Goal: Find contact information: Find contact information

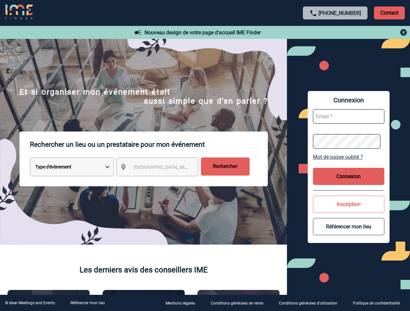
click at [205, 156] on p "Rechercher un lieu ou un prestataire pour mon événement" at bounding box center [149, 145] width 238 height 26
click at [389, 13] on p "Contact" at bounding box center [389, 12] width 31 height 13
click at [335, 32] on div at bounding box center [335, 33] width 144 height 8
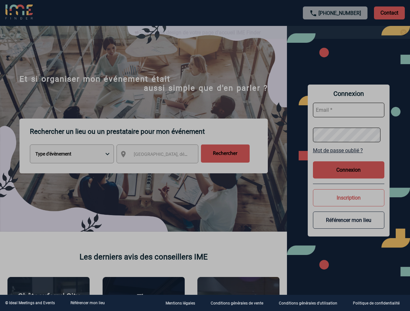
click at [163, 168] on div at bounding box center [205, 155] width 410 height 311
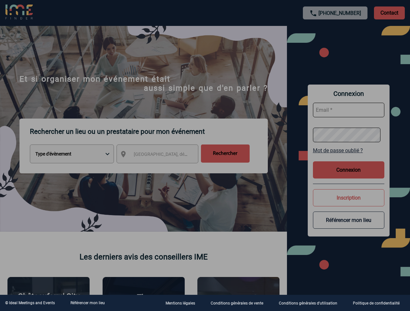
click at [348, 157] on div at bounding box center [205, 155] width 410 height 311
click at [348, 176] on div at bounding box center [205, 155] width 410 height 311
click at [348, 204] on div at bounding box center [205, 155] width 410 height 311
click at [348, 227] on div at bounding box center [205, 155] width 410 height 311
click at [87, 303] on link "Référencer mon lieu" at bounding box center [87, 303] width 34 height 5
